Goal: Task Accomplishment & Management: Manage account settings

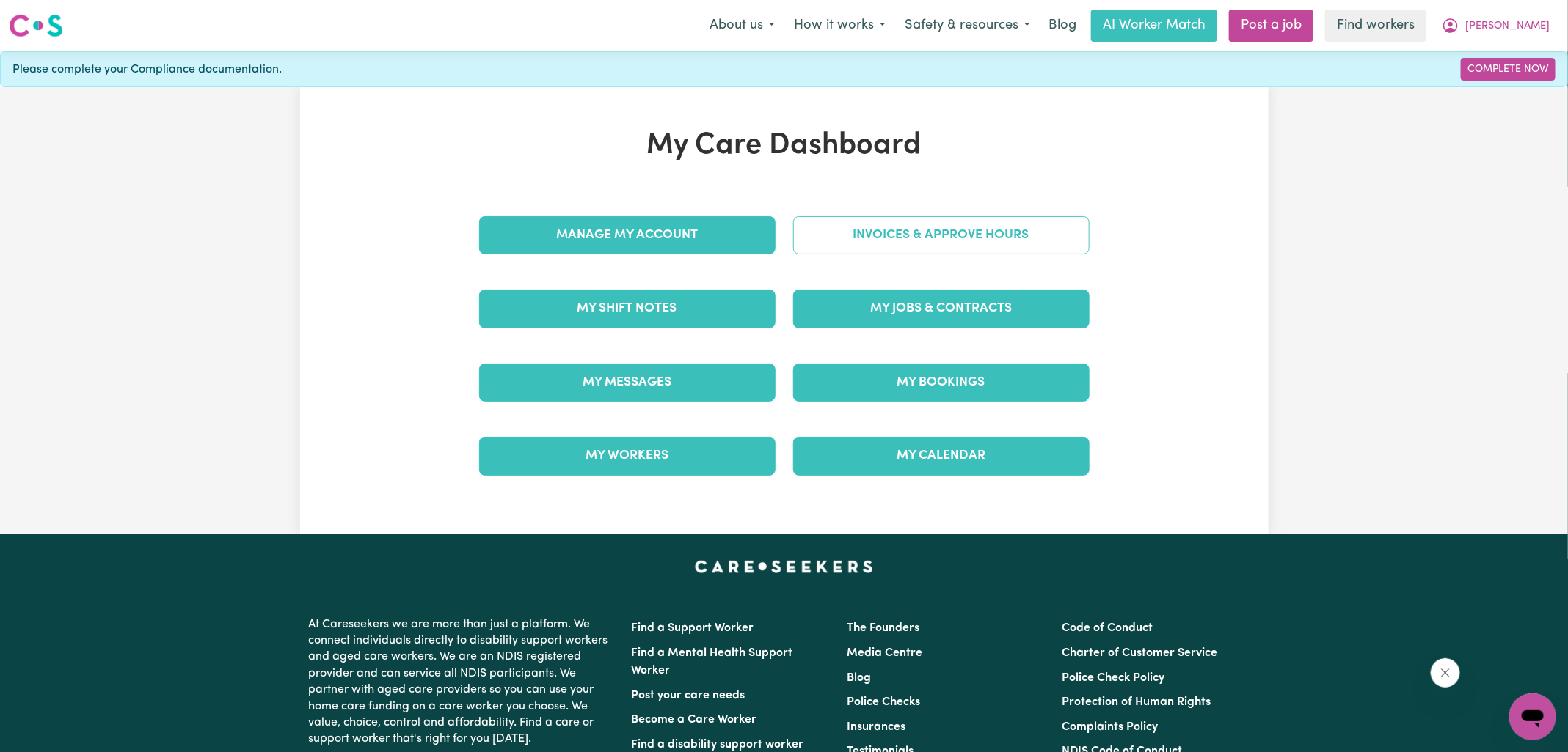
click at [858, 231] on link "Invoices & Approve Hours" at bounding box center [941, 235] width 297 height 38
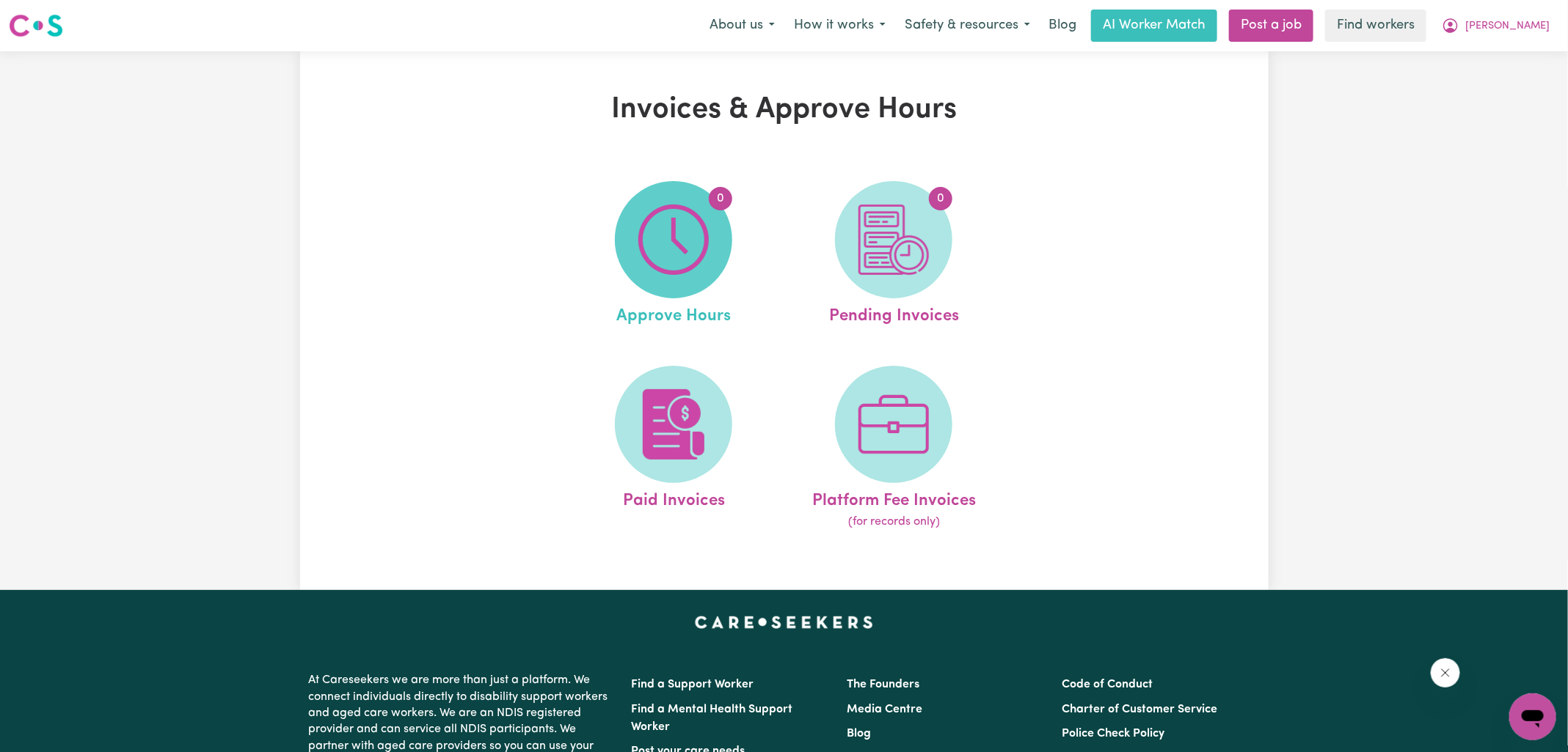
click at [727, 244] on span "0" at bounding box center [673, 239] width 117 height 117
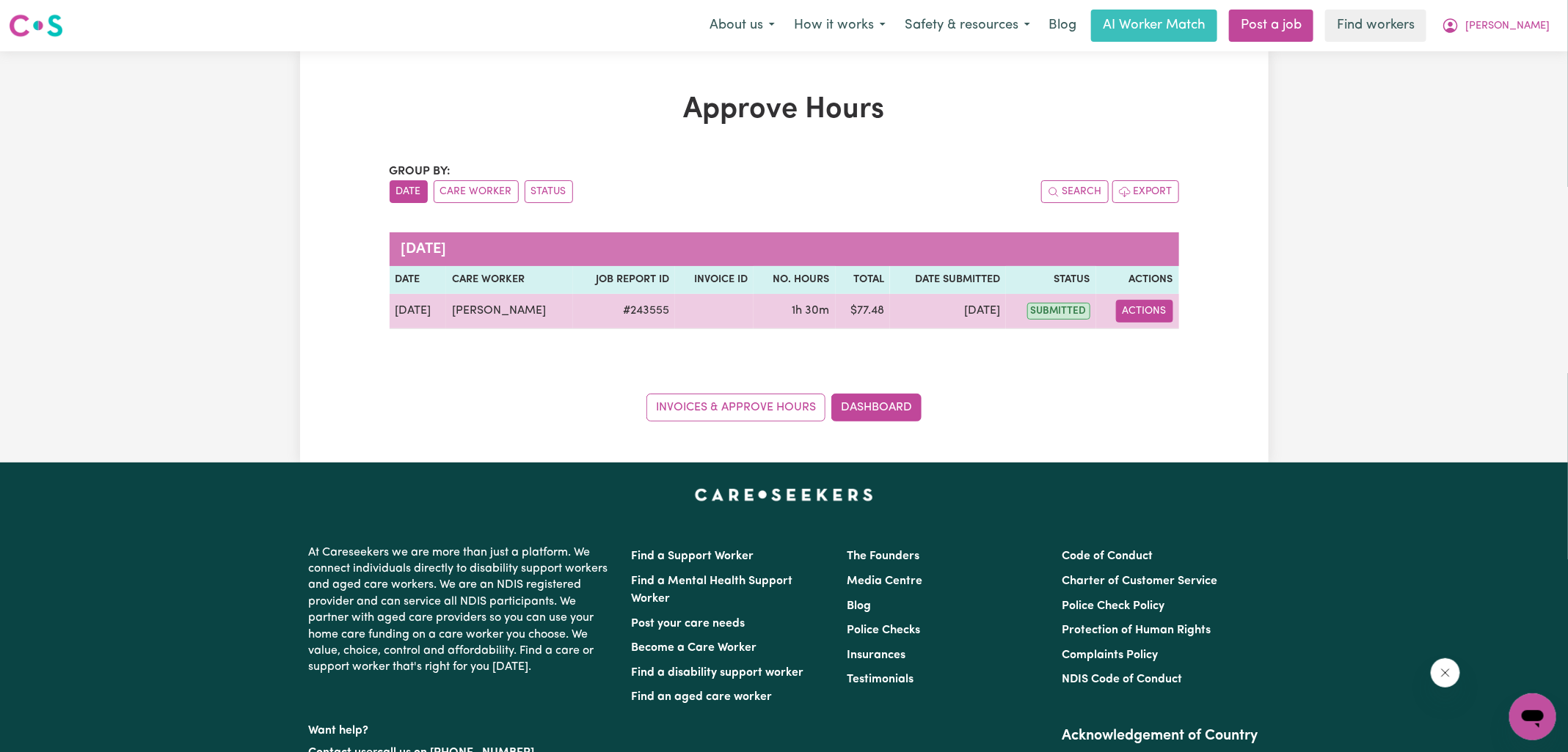
click at [1153, 304] on button "Actions" at bounding box center [1144, 311] width 57 height 23
click at [1176, 343] on link "View Job Report" at bounding box center [1178, 344] width 126 height 29
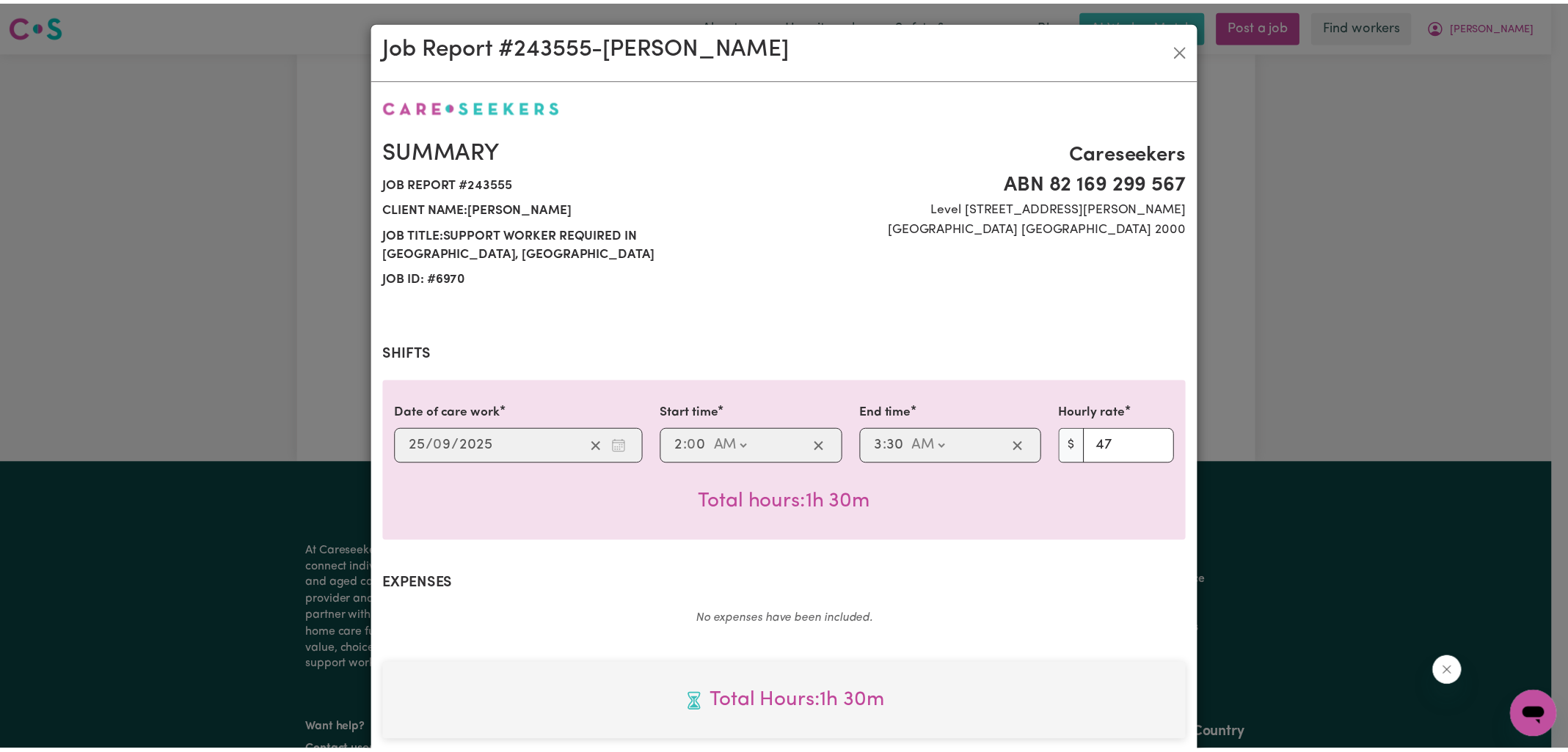
scroll to position [376, 0]
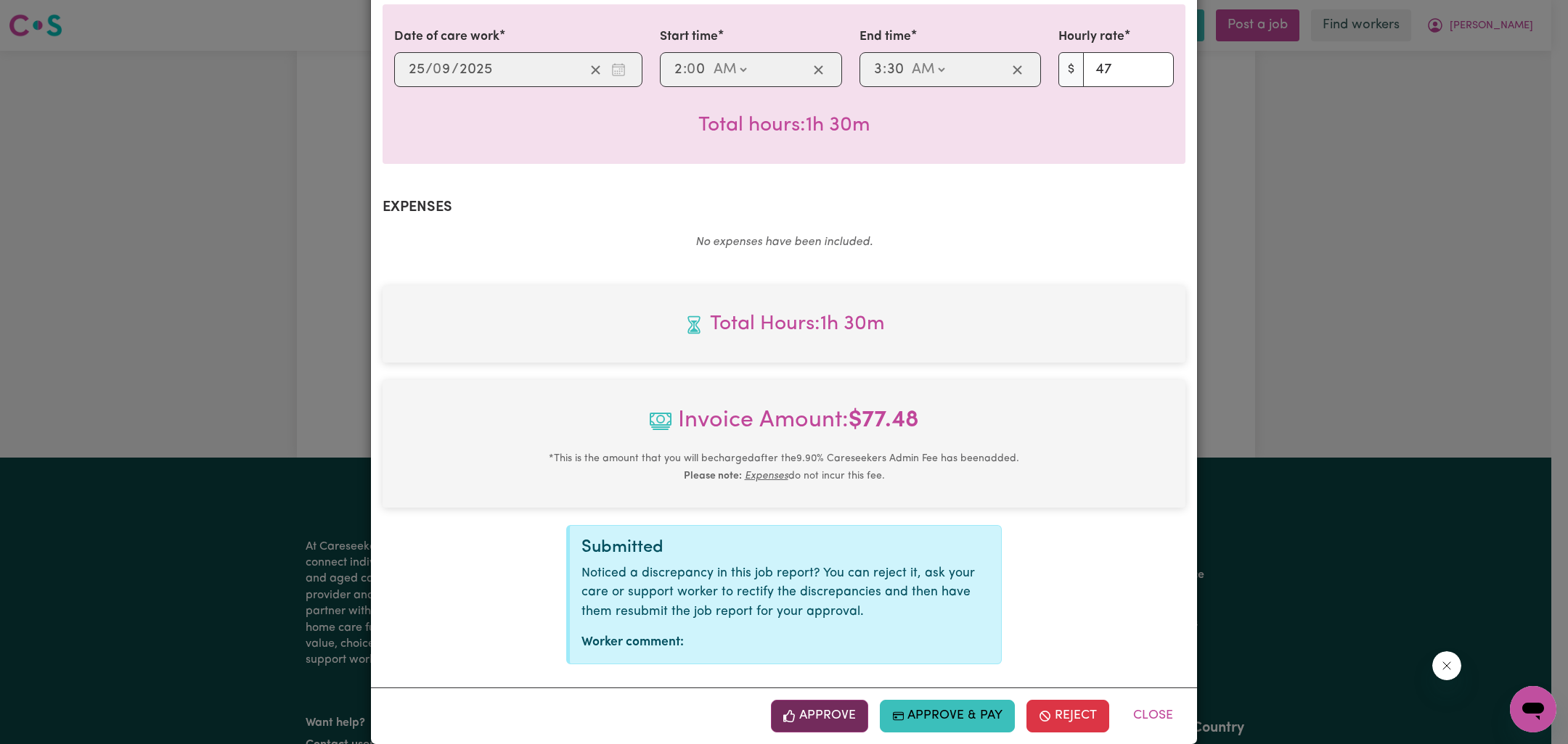
click at [809, 700] on button "Approve" at bounding box center [819, 716] width 97 height 32
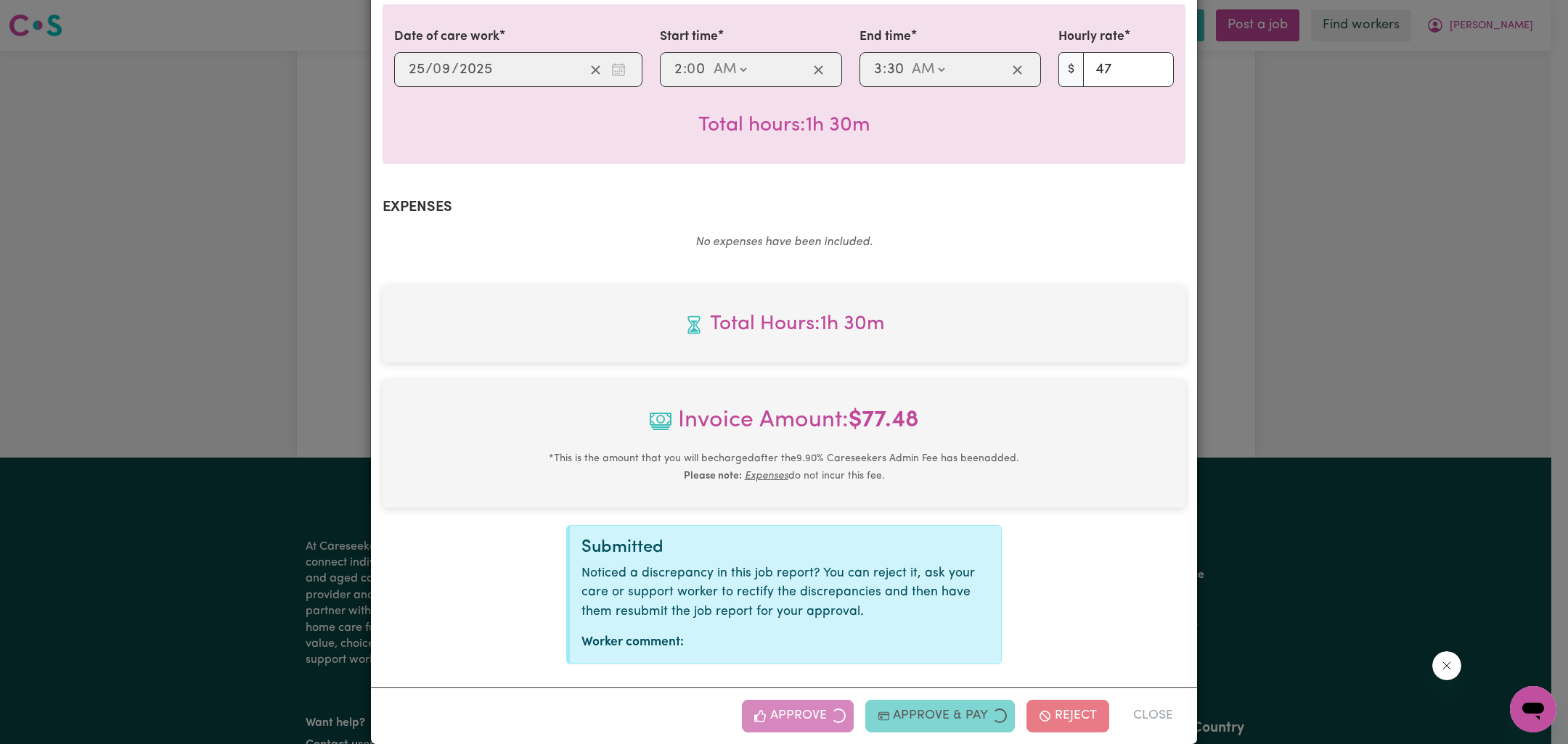
click at [1220, 366] on div "Job Report # 243555 - [PERSON_NAME] Summary Job report # 243555 Client name: [P…" at bounding box center [784, 372] width 1568 height 744
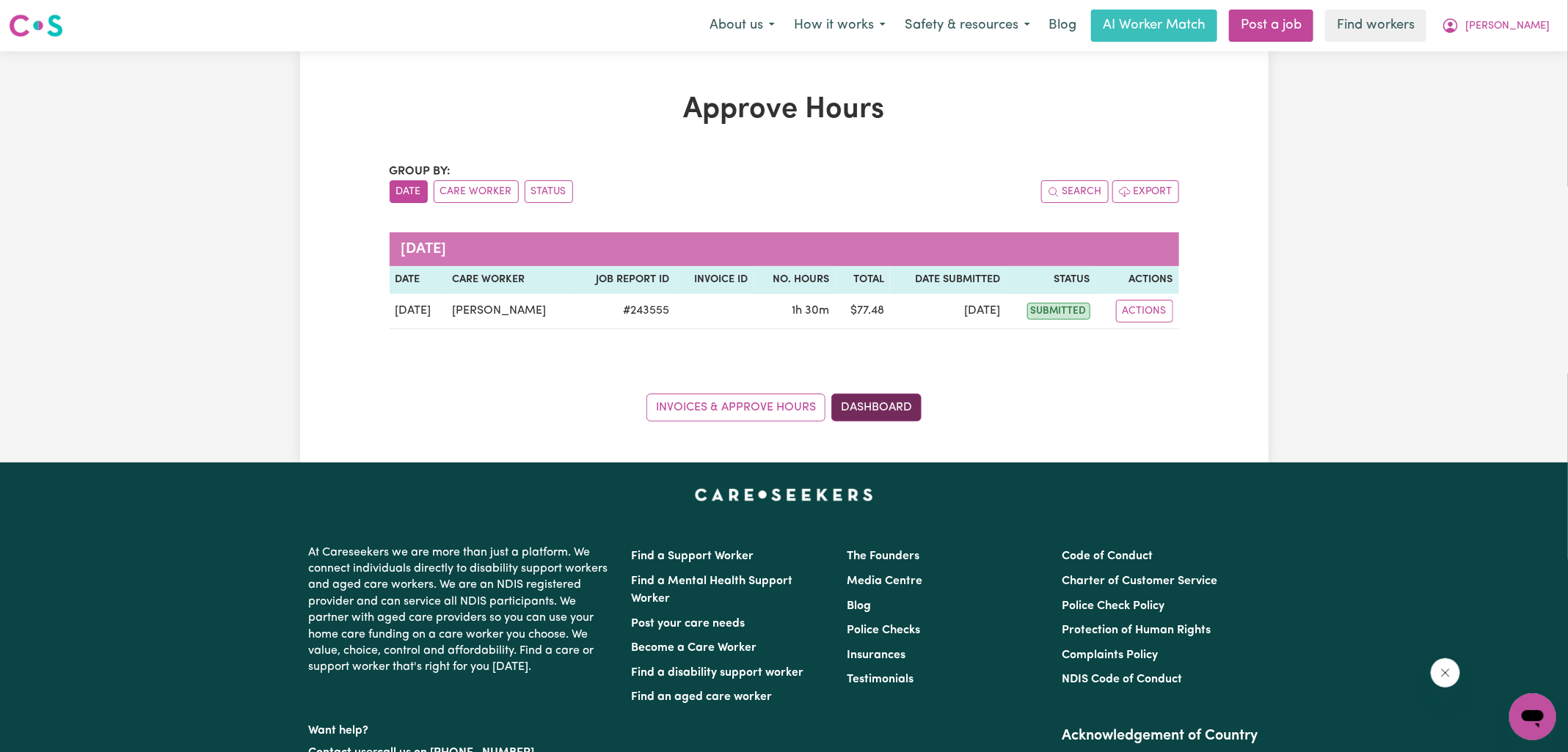
click at [905, 406] on link "Dashboard" at bounding box center [876, 408] width 91 height 28
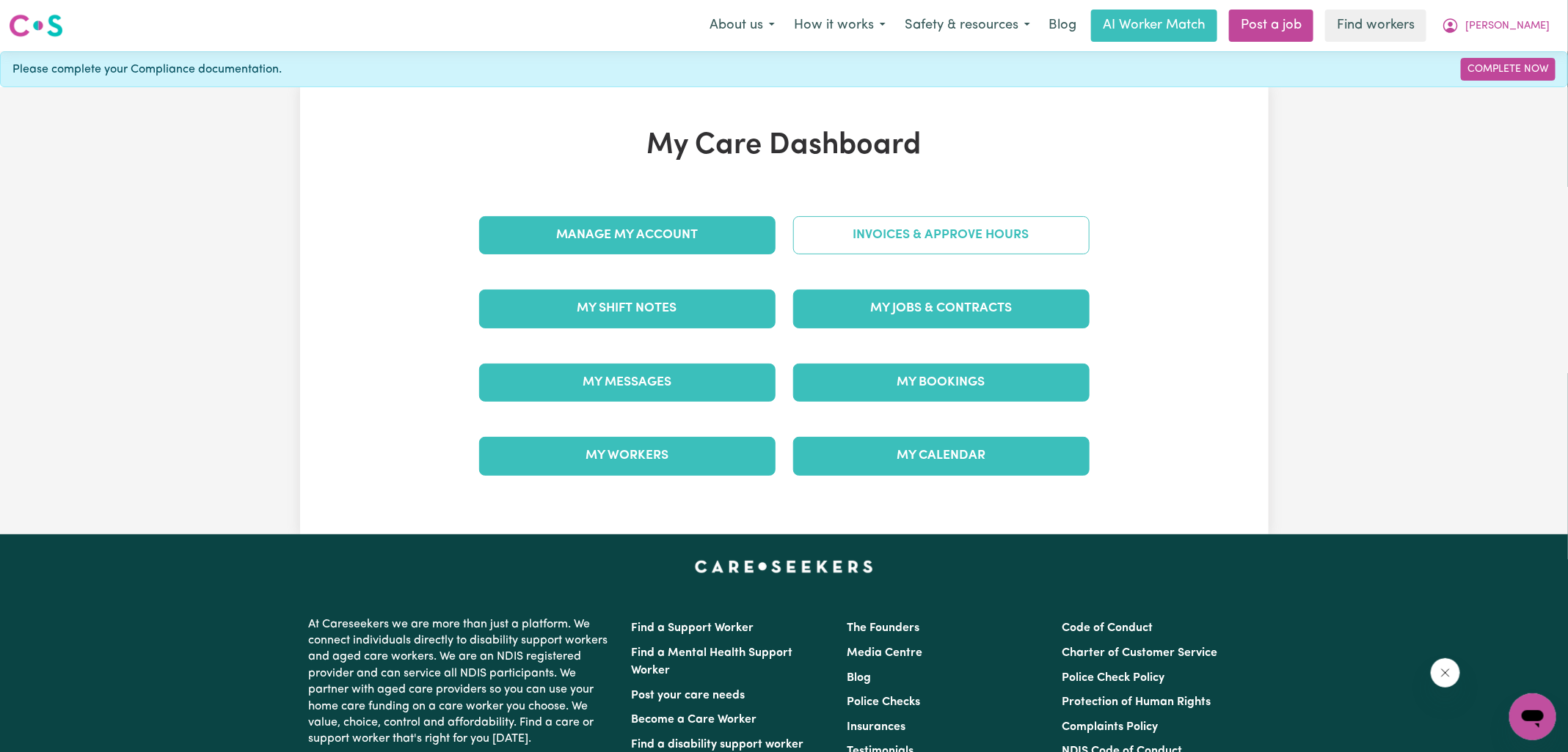
click at [952, 220] on link "Invoices & Approve Hours" at bounding box center [941, 235] width 297 height 38
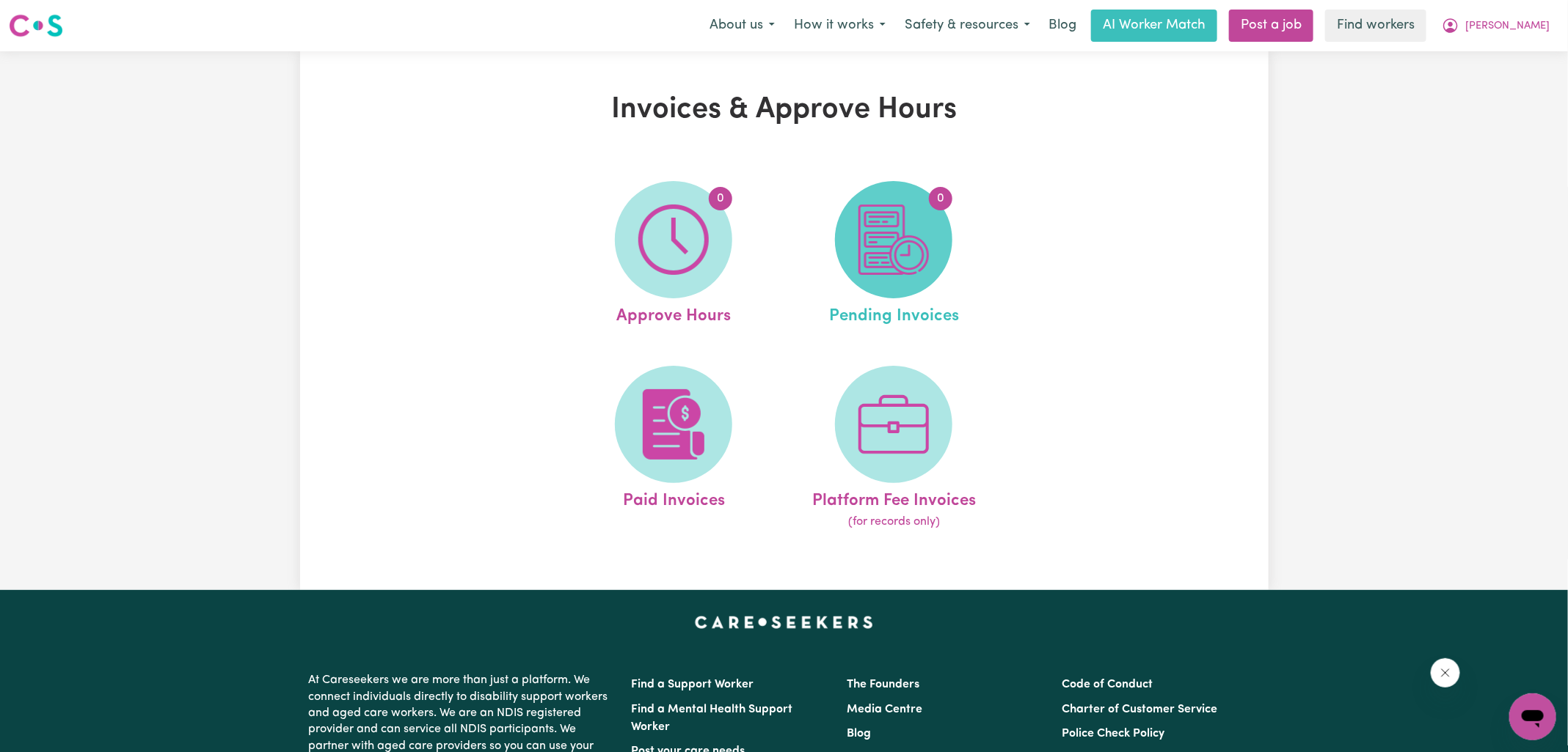
click at [937, 246] on span "0" at bounding box center [893, 239] width 117 height 117
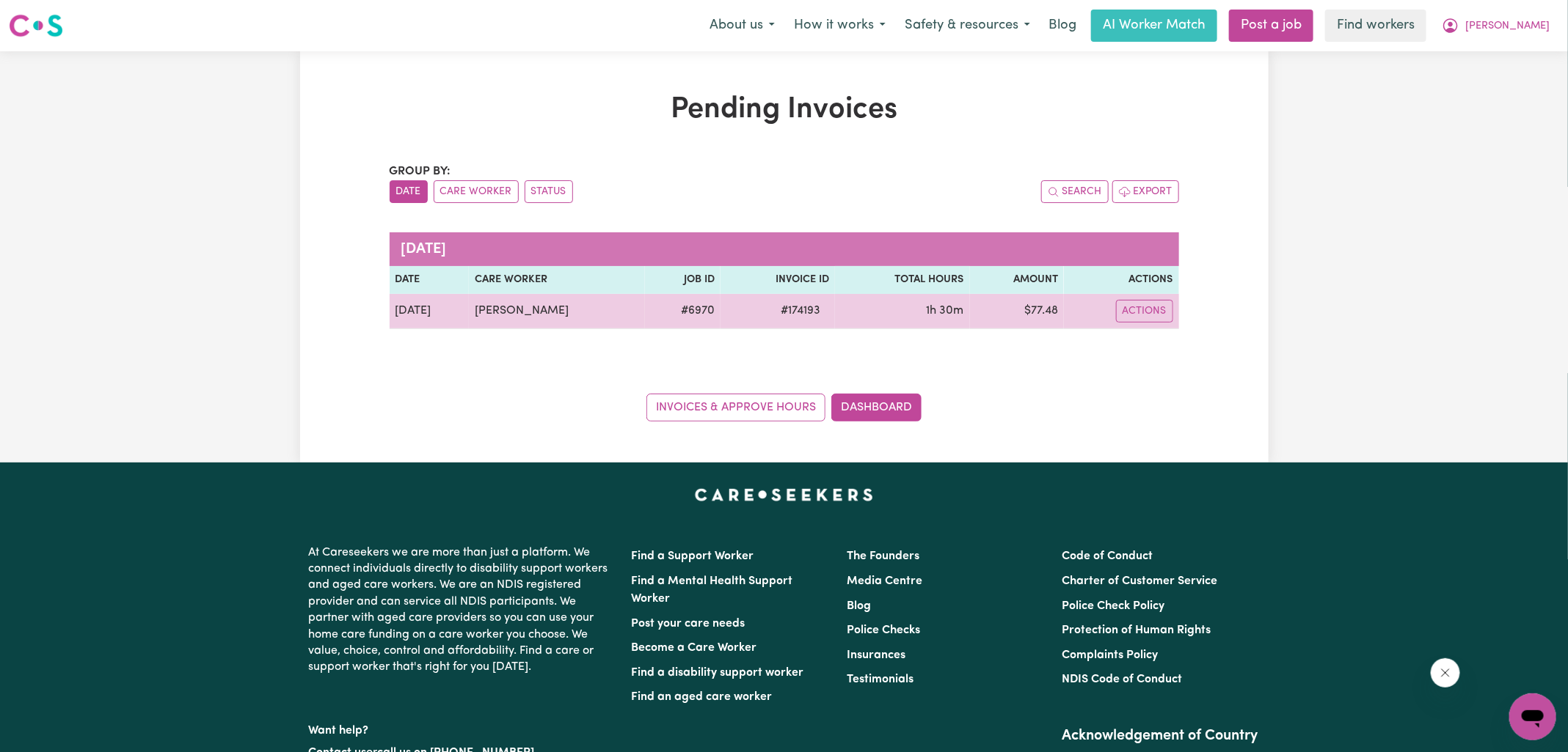
click at [808, 310] on span "# 174193" at bounding box center [800, 311] width 57 height 18
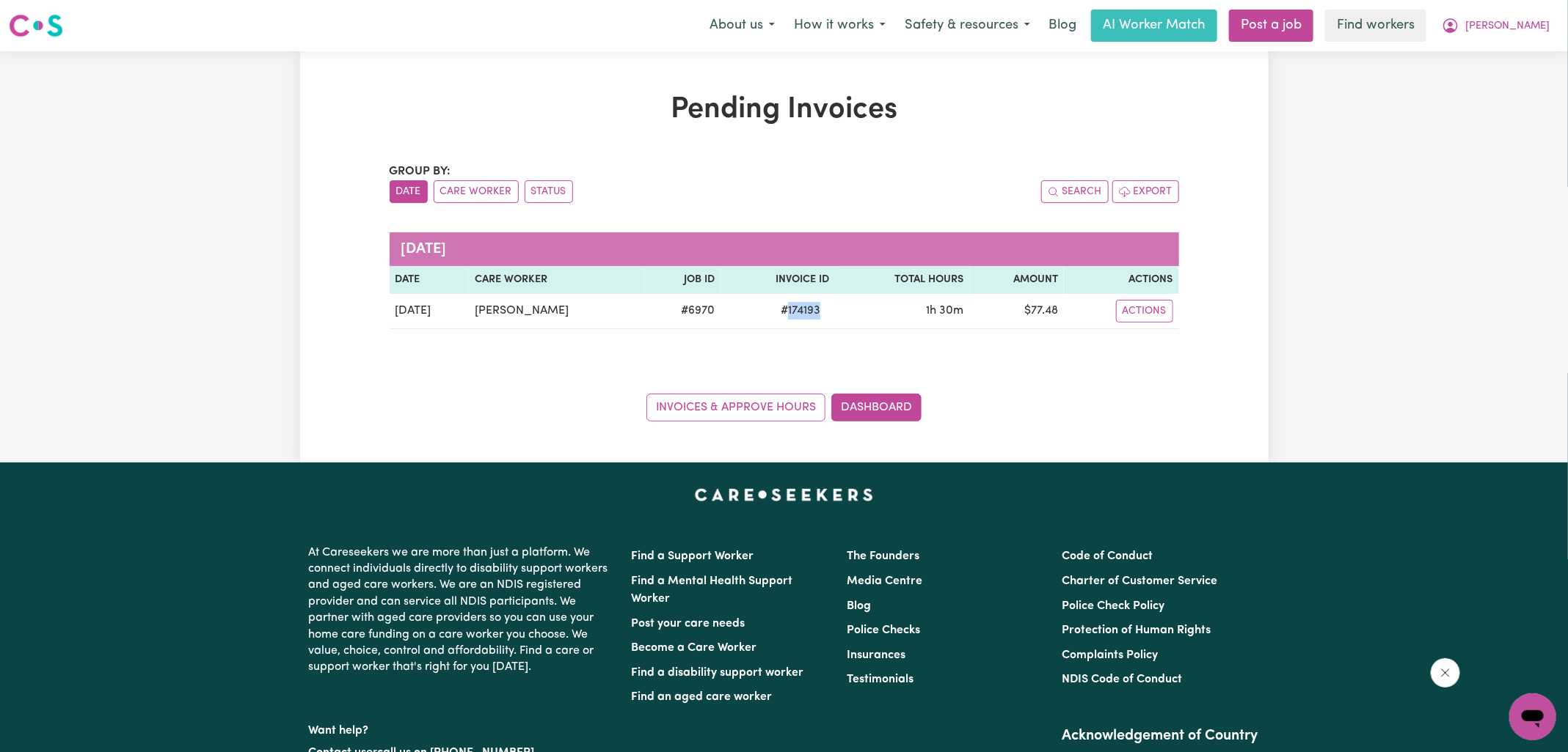
copy span "174193"
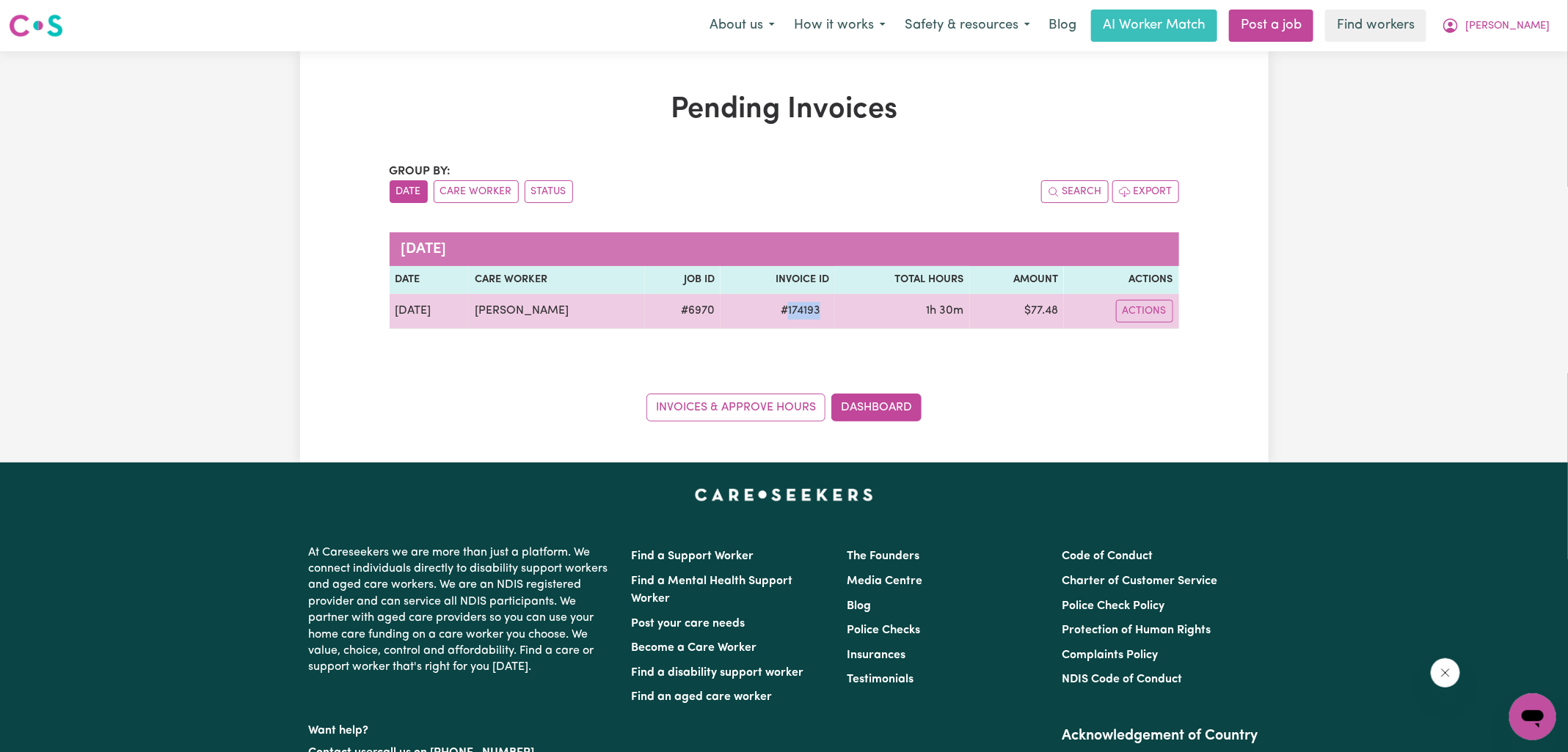
click at [1042, 318] on td "$ 77.48" at bounding box center [1017, 311] width 94 height 35
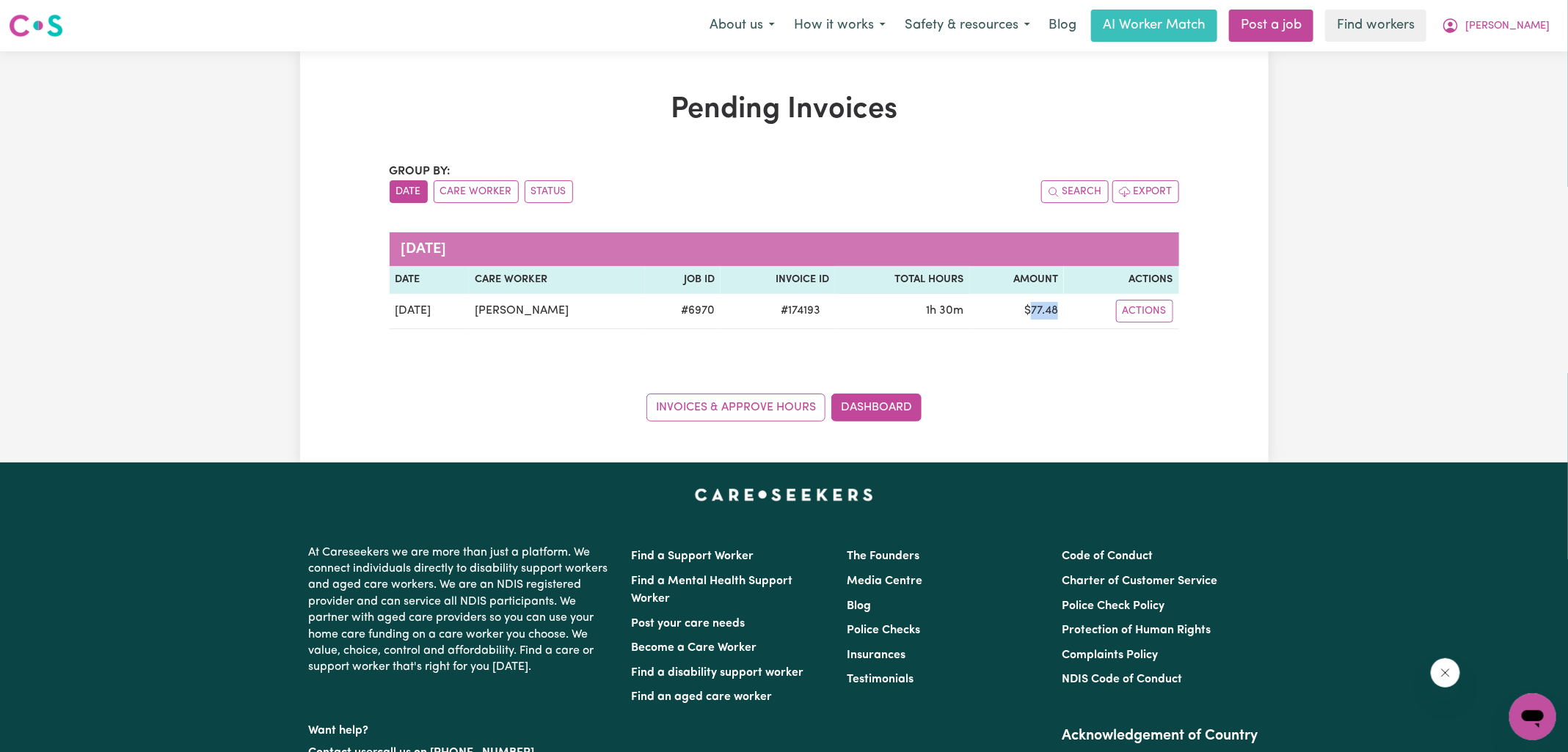
copy td "77.48"
drag, startPoint x: 1506, startPoint y: 28, endPoint x: 1507, endPoint y: 39, distance: 11.0
click at [1459, 28] on icon "My Account" at bounding box center [1450, 26] width 18 height 18
click at [1506, 86] on link "Logout" at bounding box center [1500, 84] width 116 height 28
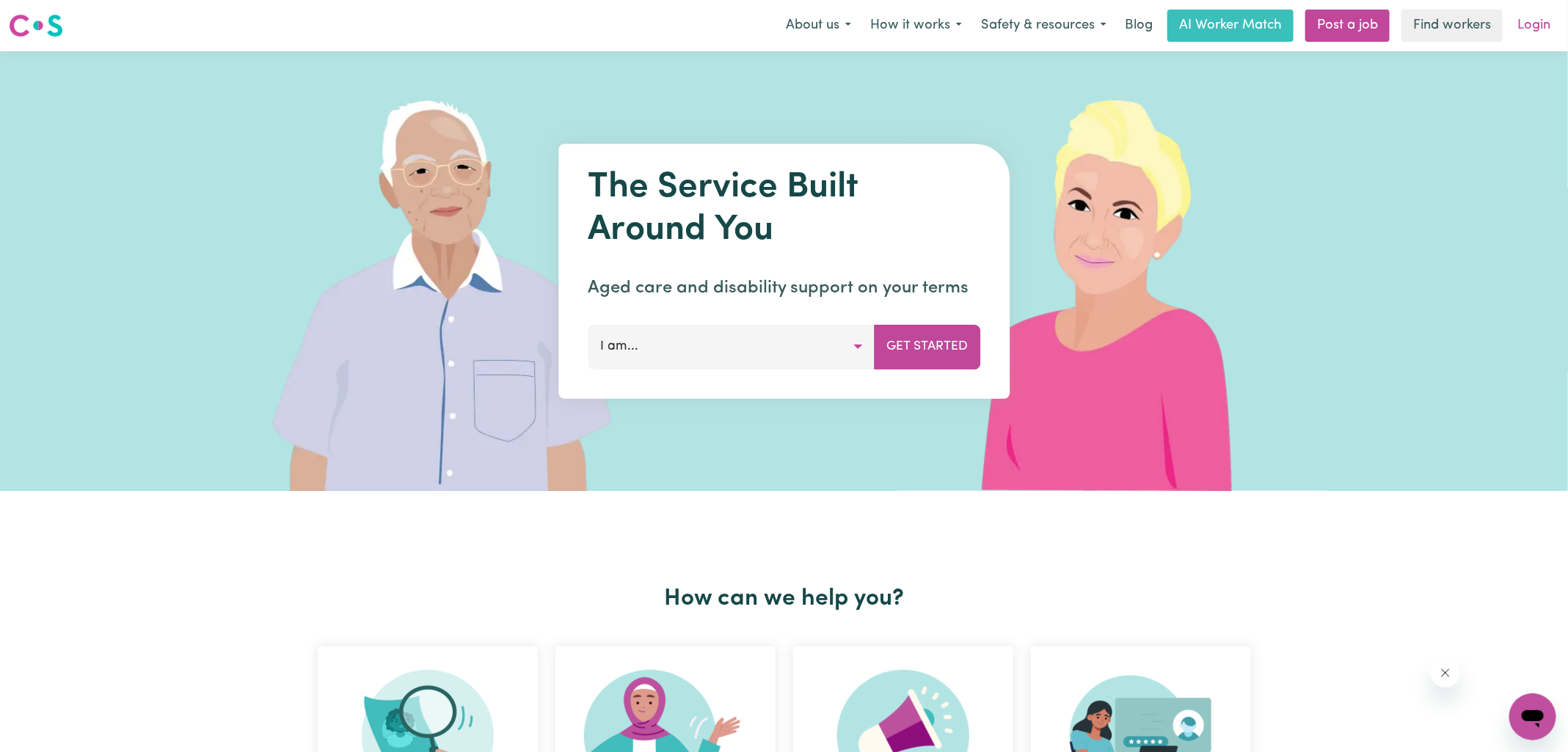
click at [1531, 34] on link "Login" at bounding box center [1533, 26] width 50 height 32
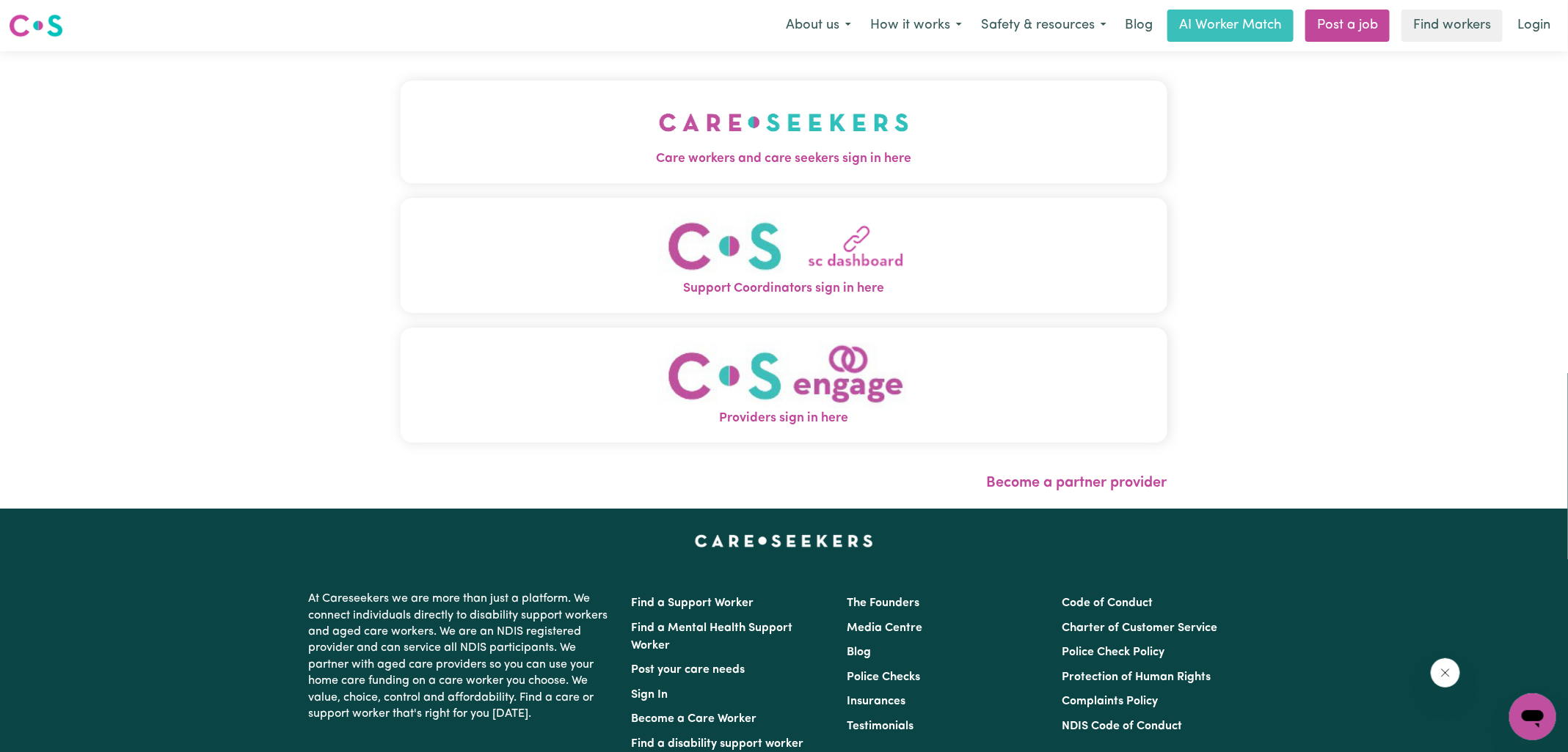
click at [771, 142] on img "Care workers and care seekers sign in here" at bounding box center [784, 123] width 251 height 55
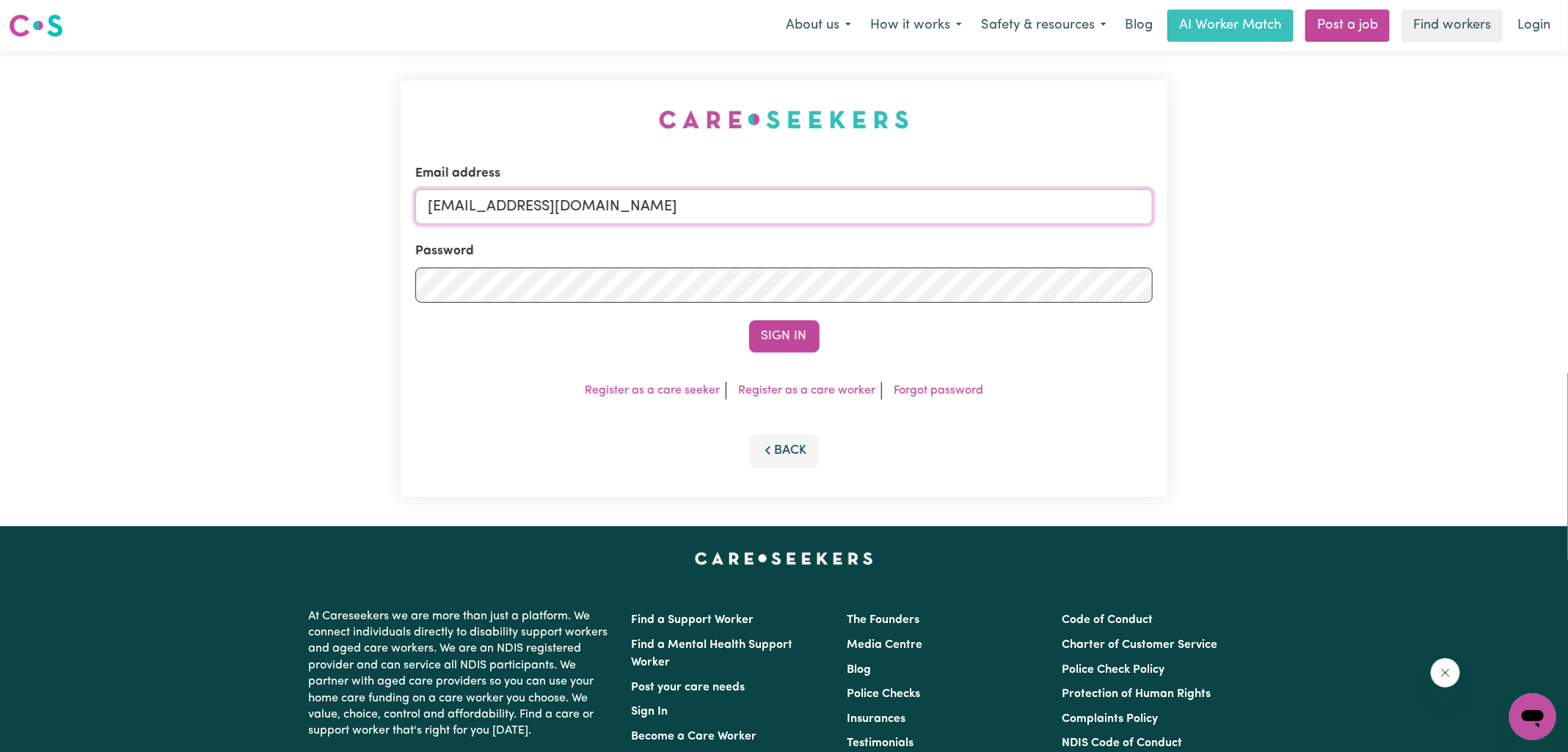
drag, startPoint x: 504, startPoint y: 213, endPoint x: 1042, endPoint y: 314, distance: 547.4
click at [1042, 314] on form "Email address [EMAIL_ADDRESS][DOMAIN_NAME] Password Sign In" at bounding box center [784, 258] width 737 height 189
type input "[EMAIL_ADDRESS][DOMAIN_NAME]"
click at [749, 320] on button "Sign In" at bounding box center [784, 337] width 70 height 32
